Goal: Find contact information: Obtain details needed to contact an individual or organization

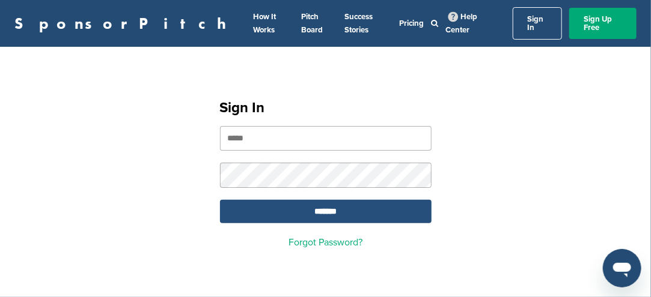
type input "**********"
click at [308, 200] on input "*******" at bounding box center [325, 211] width 211 height 23
click at [300, 202] on input "*******" at bounding box center [325, 211] width 211 height 23
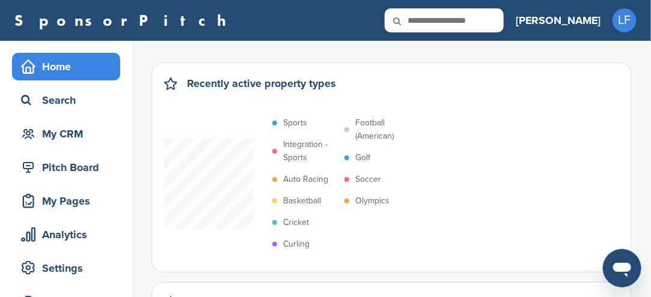
click at [293, 124] on p "Sports" at bounding box center [295, 123] width 24 height 13
click at [360, 177] on p "Soccer" at bounding box center [368, 179] width 26 height 13
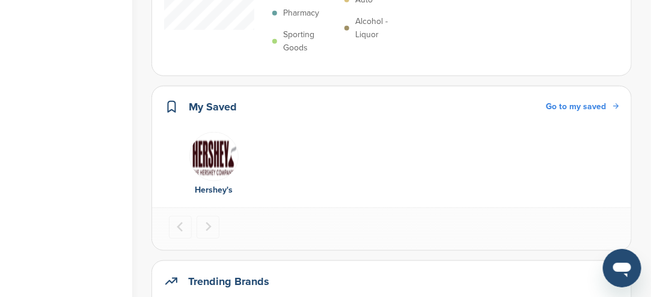
scroll to position [541, 0]
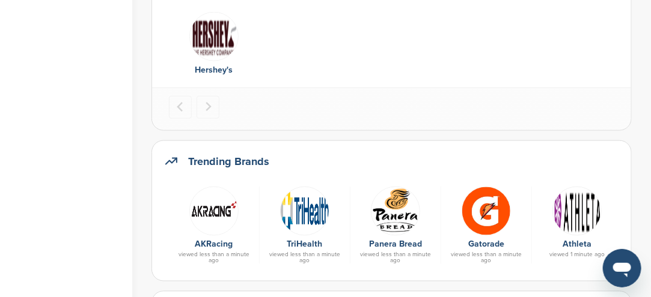
click at [573, 221] on img at bounding box center [576, 211] width 49 height 49
click at [574, 221] on img at bounding box center [576, 211] width 49 height 49
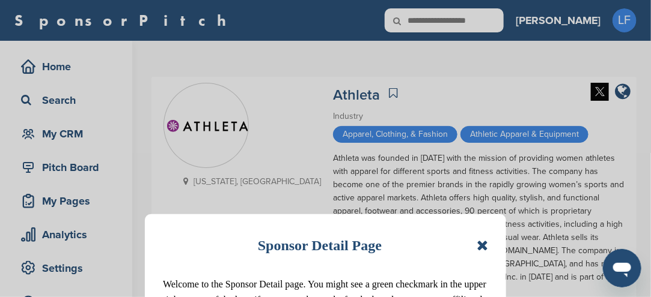
click at [482, 246] on icon at bounding box center [481, 246] width 11 height 14
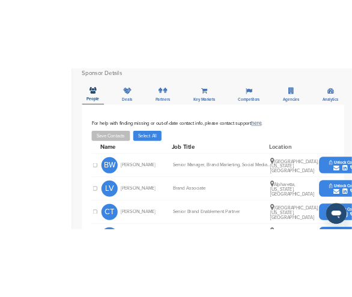
scroll to position [481, 0]
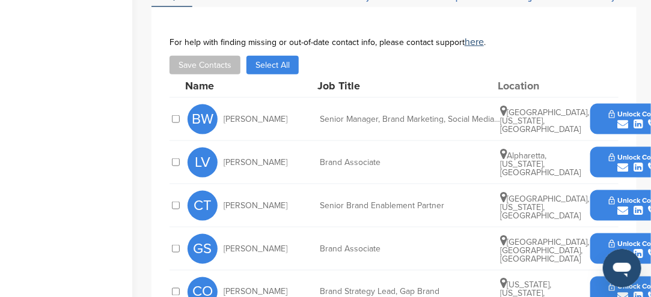
click at [600, 102] on button "Unlock Contact" at bounding box center [638, 120] width 88 height 36
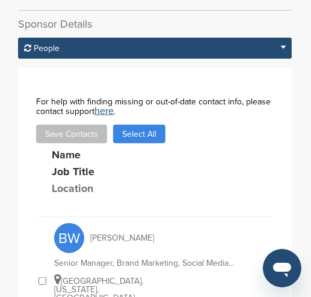
scroll to position [567, 0]
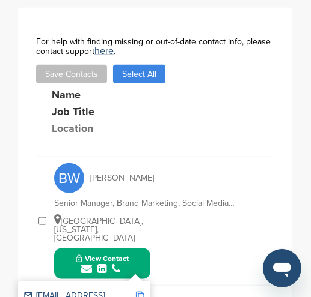
click at [142, 292] on img at bounding box center [140, 296] width 8 height 8
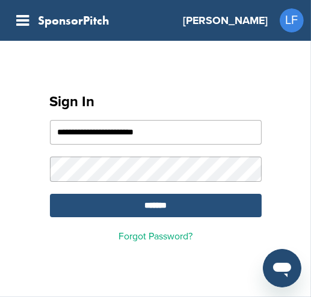
click at [159, 208] on input "*******" at bounding box center [155, 205] width 211 height 23
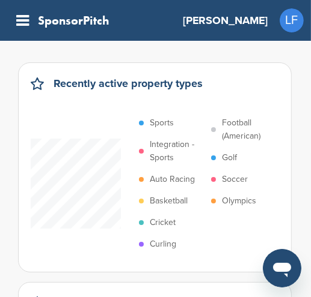
click at [234, 182] on p "Soccer" at bounding box center [235, 179] width 26 height 13
click at [166, 124] on p "Sports" at bounding box center [162, 123] width 24 height 13
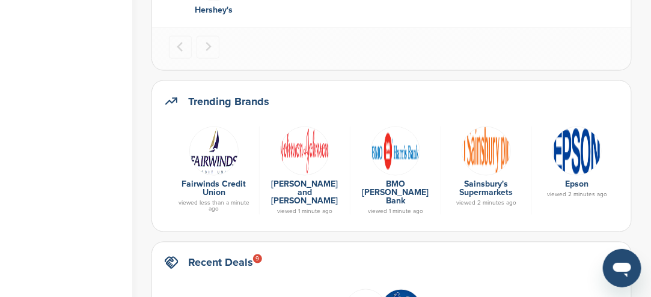
scroll to position [661, 0]
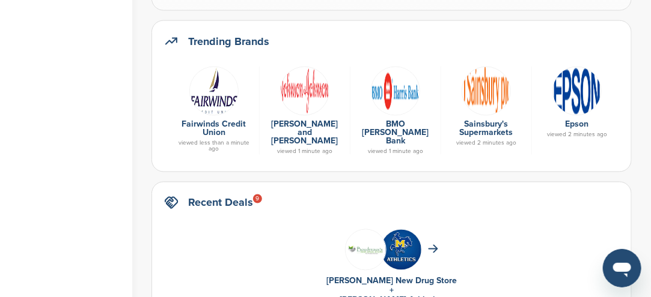
click at [302, 103] on img at bounding box center [304, 91] width 49 height 49
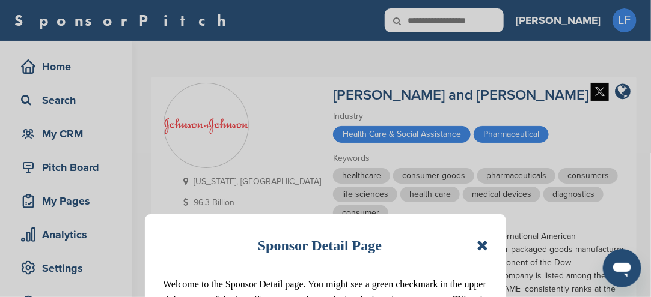
click at [486, 248] on icon at bounding box center [481, 246] width 11 height 14
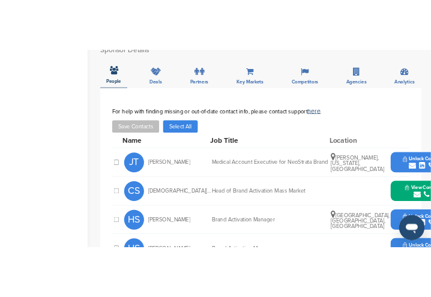
scroll to position [421, 0]
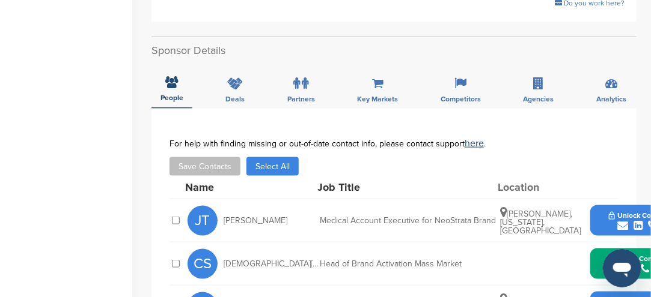
click at [610, 246] on button "View Contact" at bounding box center [638, 264] width 82 height 36
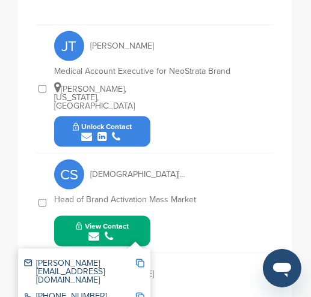
scroll to position [809, 0]
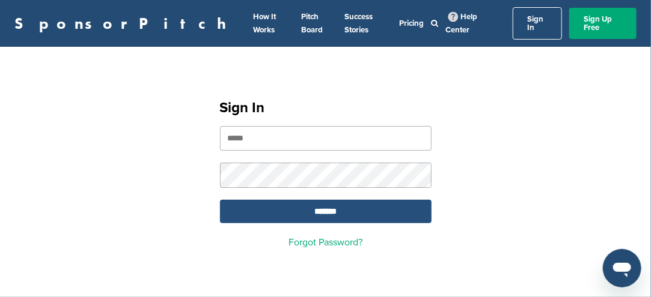
type input "**********"
click at [305, 204] on input "*******" at bounding box center [325, 211] width 211 height 23
click at [308, 202] on input "*******" at bounding box center [325, 211] width 211 height 23
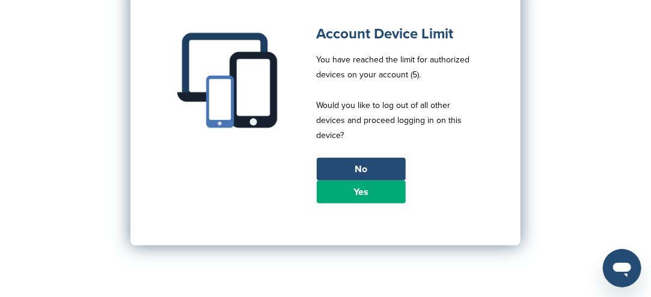
scroll to position [120, 0]
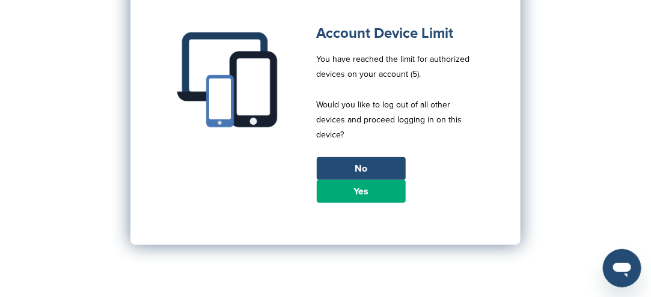
click at [348, 192] on link "Yes" at bounding box center [361, 191] width 89 height 23
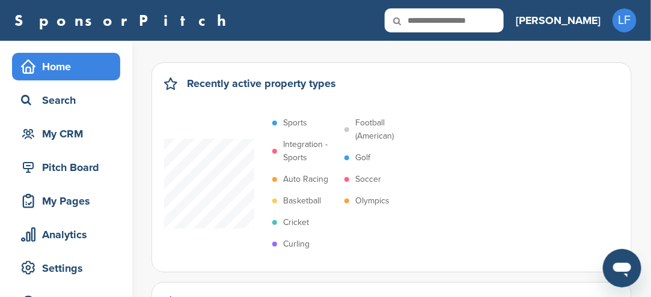
click at [304, 123] on p "Sports" at bounding box center [295, 123] width 24 height 13
click at [363, 181] on p "Soccer" at bounding box center [368, 179] width 26 height 13
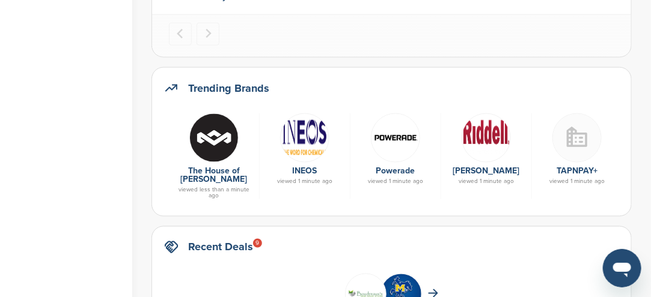
scroll to position [601, 0]
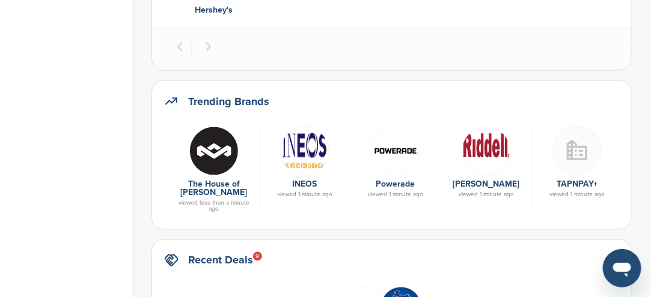
click at [394, 148] on img at bounding box center [395, 151] width 49 height 49
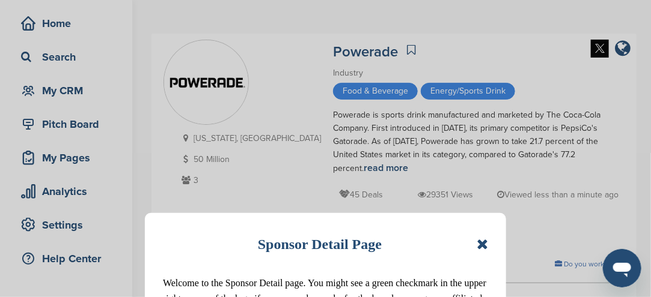
scroll to position [60, 0]
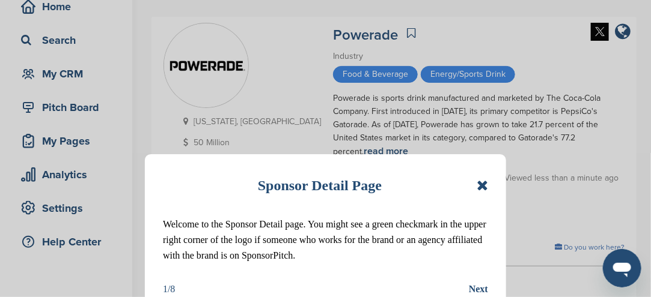
click at [479, 187] on icon at bounding box center [481, 185] width 11 height 14
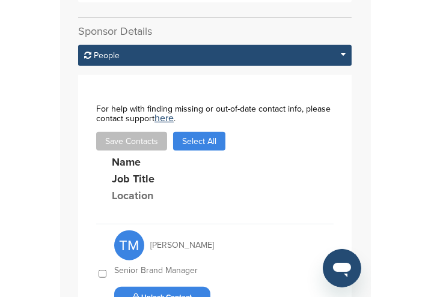
scroll to position [400, 0]
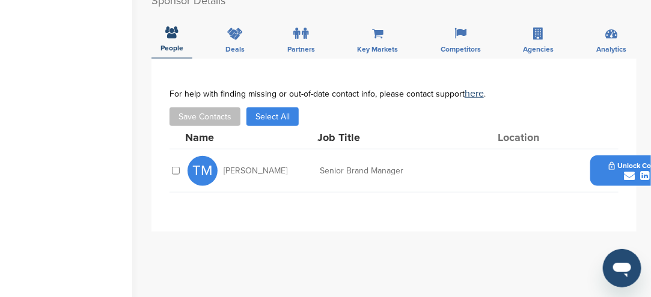
click at [609, 171] on div "submit" at bounding box center [638, 176] width 59 height 11
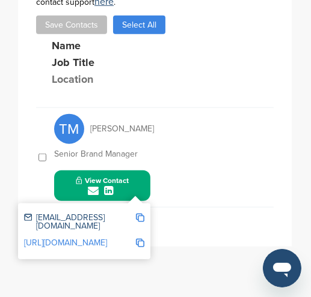
scroll to position [533, 0]
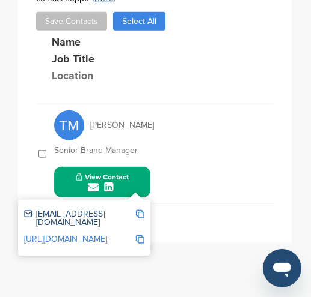
click at [139, 210] on img at bounding box center [140, 214] width 8 height 8
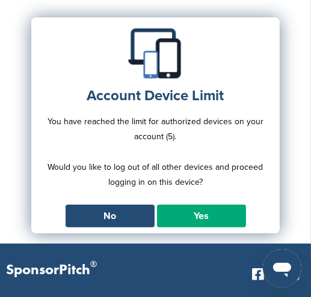
click at [176, 217] on link "Yes" at bounding box center [201, 216] width 89 height 23
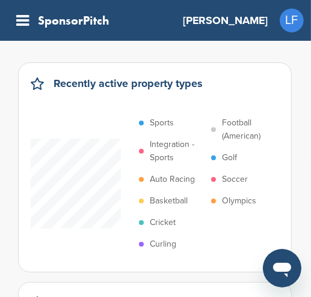
click at [159, 121] on p "Sports" at bounding box center [162, 123] width 24 height 13
click at [231, 178] on p "Soccer" at bounding box center [235, 179] width 26 height 13
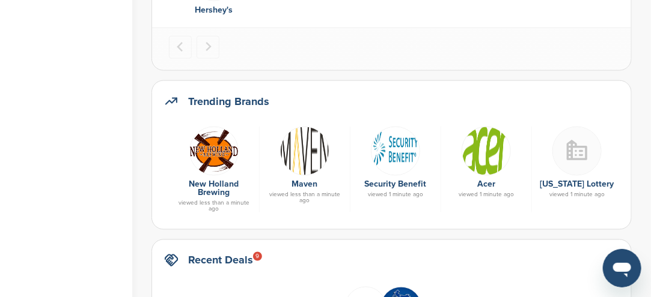
scroll to position [601, 0]
click at [310, 168] on img at bounding box center [485, 151] width 49 height 49
click at [310, 166] on img at bounding box center [485, 151] width 49 height 49
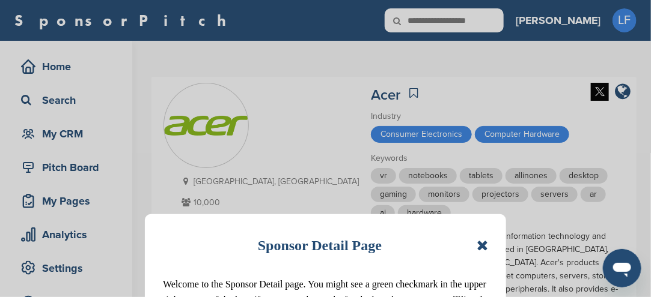
click at [485, 248] on icon at bounding box center [481, 246] width 11 height 14
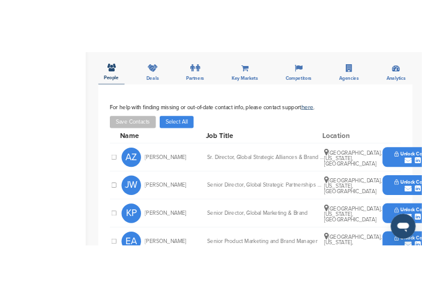
scroll to position [421, 0]
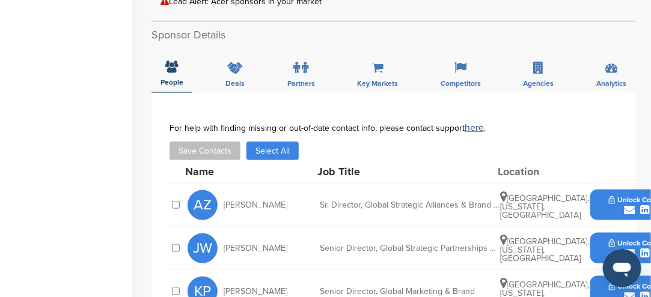
drag, startPoint x: 604, startPoint y: 163, endPoint x: 616, endPoint y: 168, distance: 13.2
click at [616, 205] on div "submit" at bounding box center [638, 210] width 59 height 11
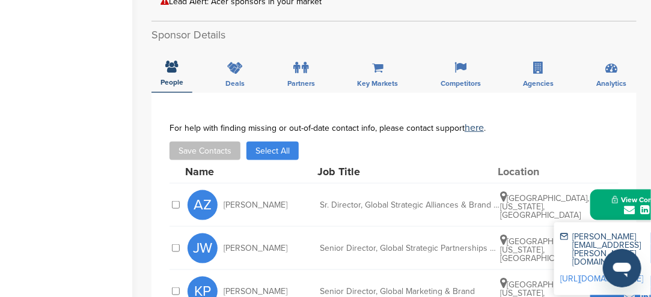
click at [609, 187] on button "View Contact" at bounding box center [638, 205] width 82 height 36
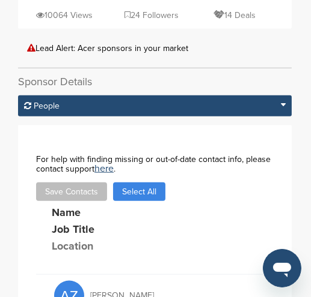
scroll to position [601, 0]
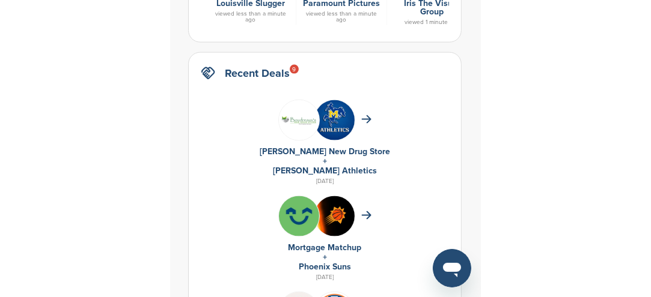
scroll to position [601, 0]
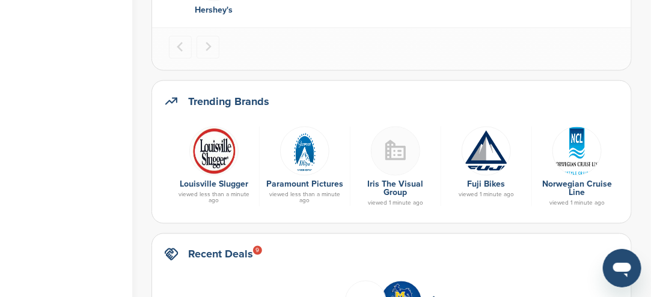
click at [302, 165] on img at bounding box center [304, 151] width 49 height 49
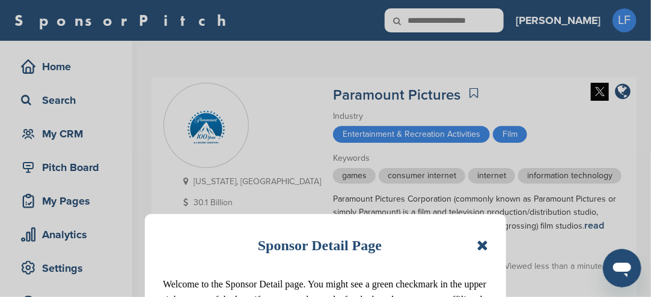
click at [485, 245] on icon at bounding box center [481, 246] width 11 height 14
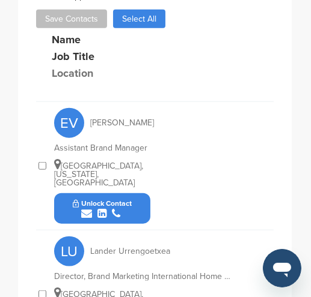
scroll to position [604, 0]
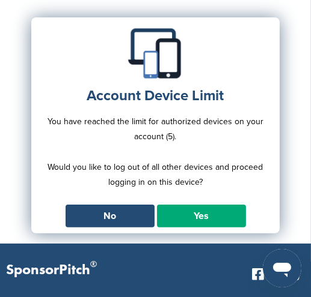
click at [186, 216] on link "Yes" at bounding box center [201, 216] width 89 height 23
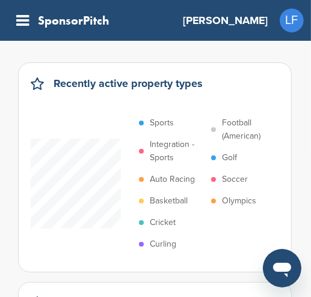
click at [159, 122] on p "Sports" at bounding box center [162, 123] width 24 height 13
click at [226, 178] on p "Soccer" at bounding box center [235, 179] width 26 height 13
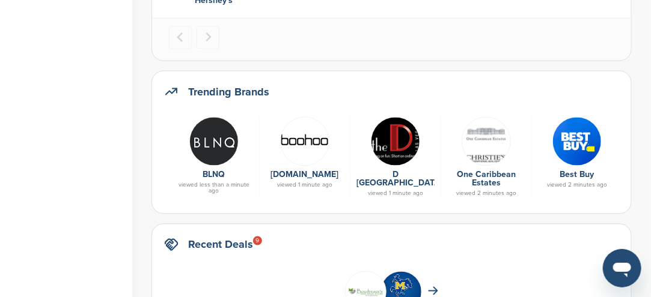
scroll to position [601, 0]
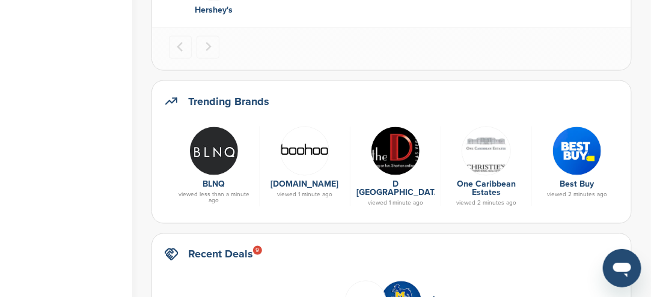
click at [308, 154] on img at bounding box center [304, 151] width 49 height 49
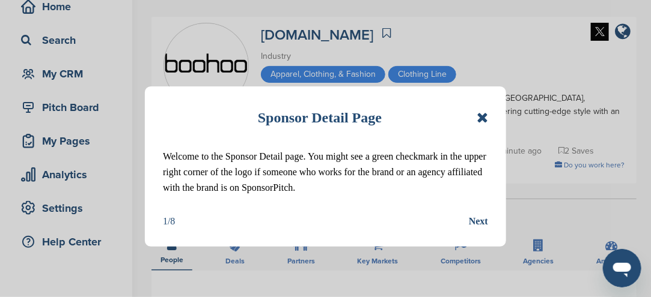
scroll to position [240, 0]
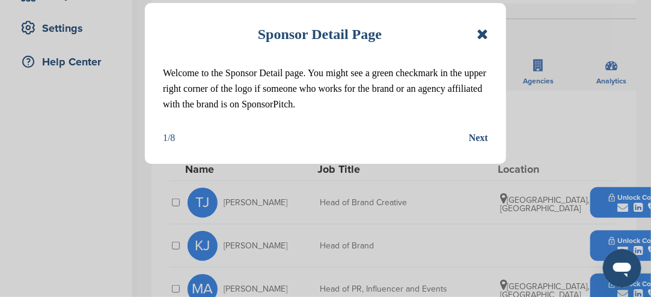
click at [483, 37] on icon at bounding box center [481, 34] width 11 height 14
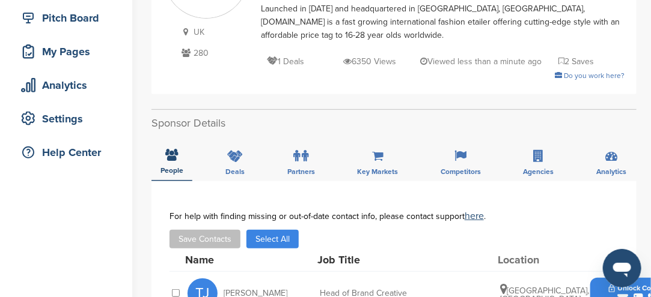
scroll to position [120, 0]
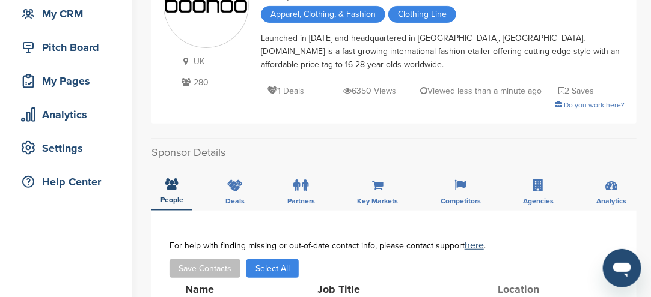
drag, startPoint x: 422, startPoint y: 101, endPoint x: 329, endPoint y: 87, distance: 94.2
click at [329, 87] on div "1 Deals 6350 Views Viewed less than a minute ago 2 Saves" at bounding box center [442, 84] width 363 height 27
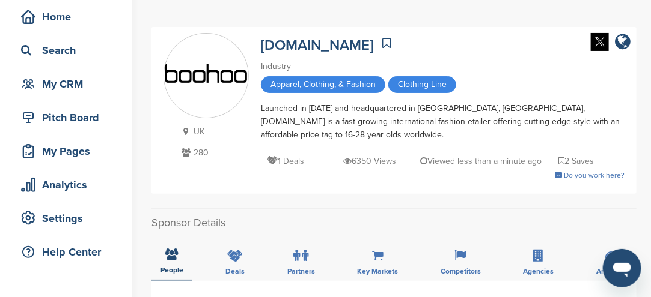
scroll to position [0, 0]
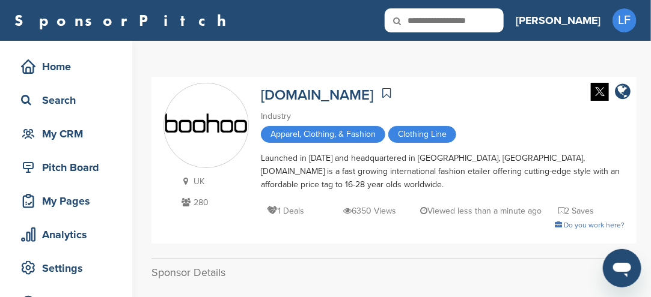
click at [489, 26] on input "text" at bounding box center [443, 20] width 119 height 24
click at [497, 17] on input "text" at bounding box center [443, 20] width 119 height 24
type input "**********"
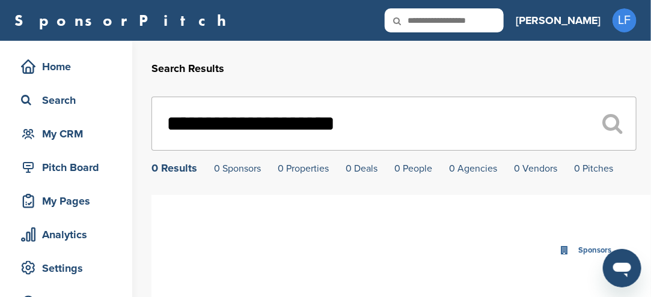
click at [503, 25] on input "text" at bounding box center [443, 20] width 119 height 24
type input "**********"
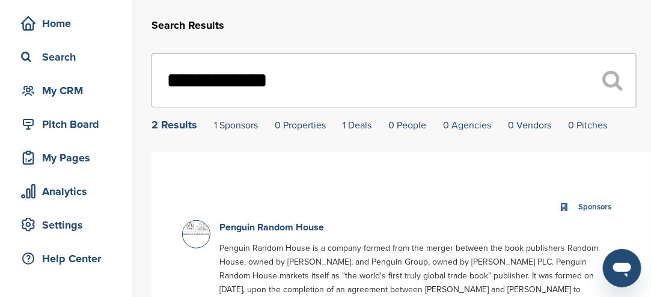
scroll to position [60, 0]
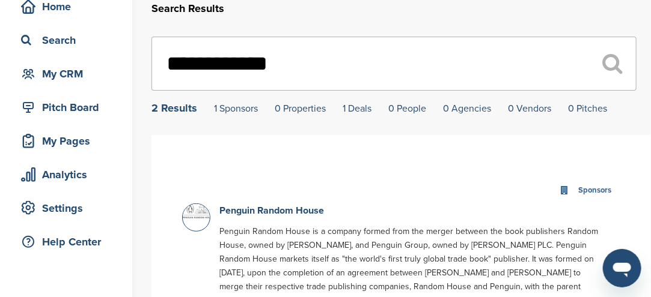
click at [199, 218] on img at bounding box center [198, 211] width 30 height 14
click at [202, 223] on div at bounding box center [196, 218] width 28 height 28
click at [249, 214] on link "Penguin Random House" at bounding box center [271, 211] width 105 height 12
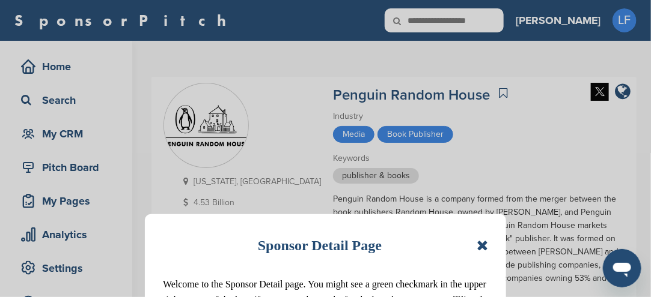
click at [485, 248] on icon at bounding box center [481, 246] width 11 height 14
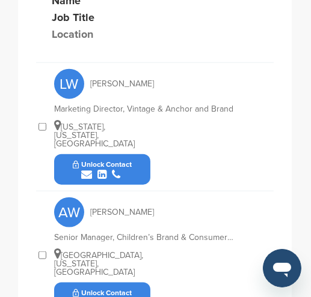
scroll to position [640, 0]
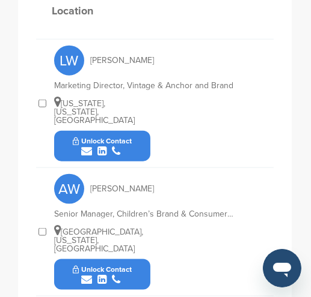
drag, startPoint x: 127, startPoint y: 225, endPoint x: 126, endPoint y: 234, distance: 8.5
click at [126, 257] on button "Unlock Contact" at bounding box center [102, 275] width 88 height 36
